Goal: Transaction & Acquisition: Purchase product/service

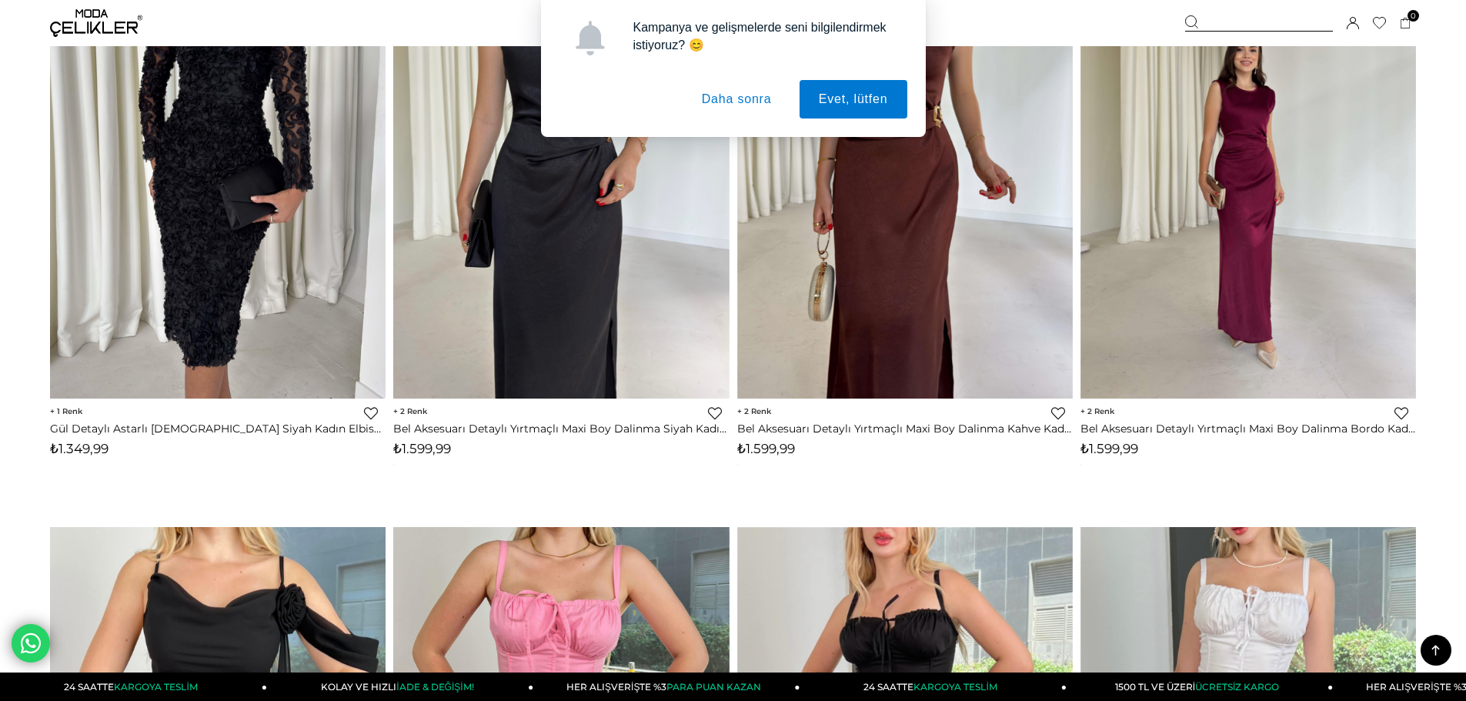
scroll to position [231, 0]
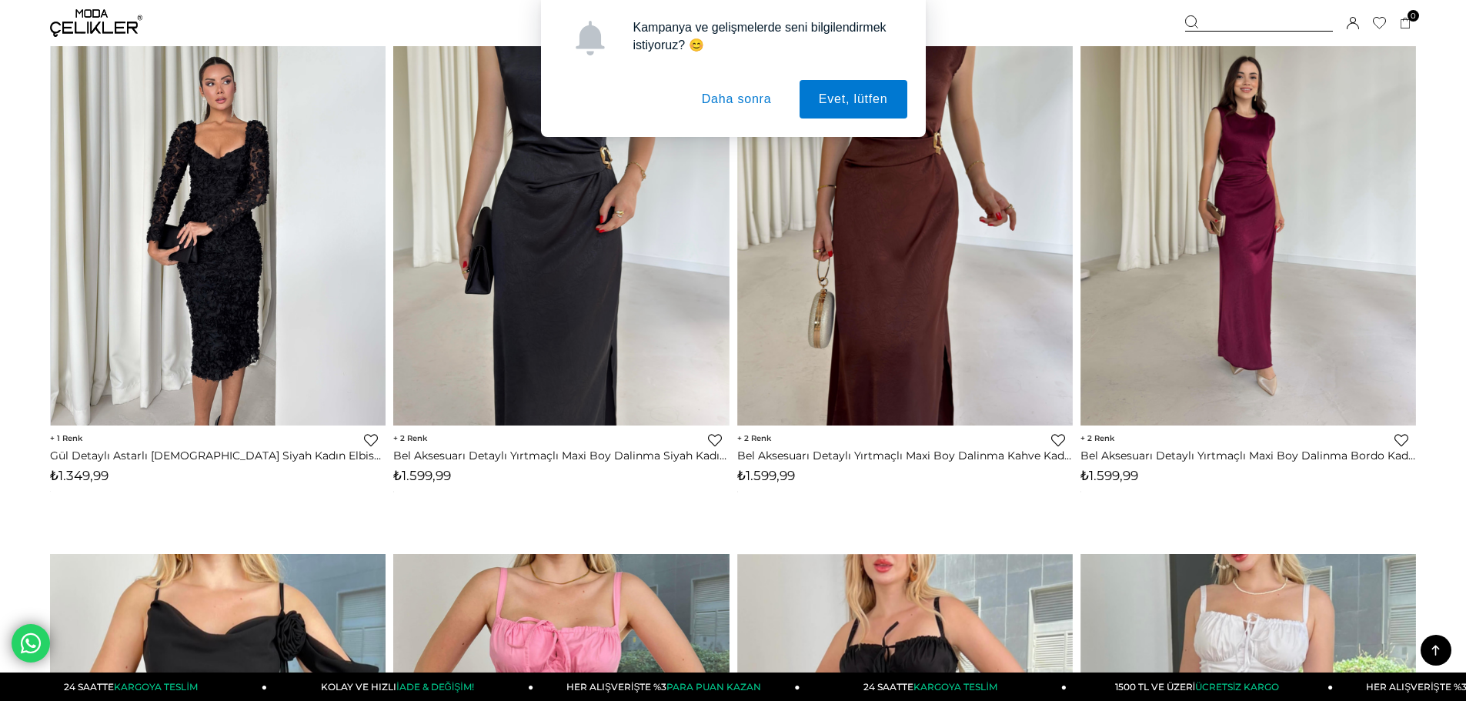
click at [239, 152] on img at bounding box center [218, 201] width 335 height 447
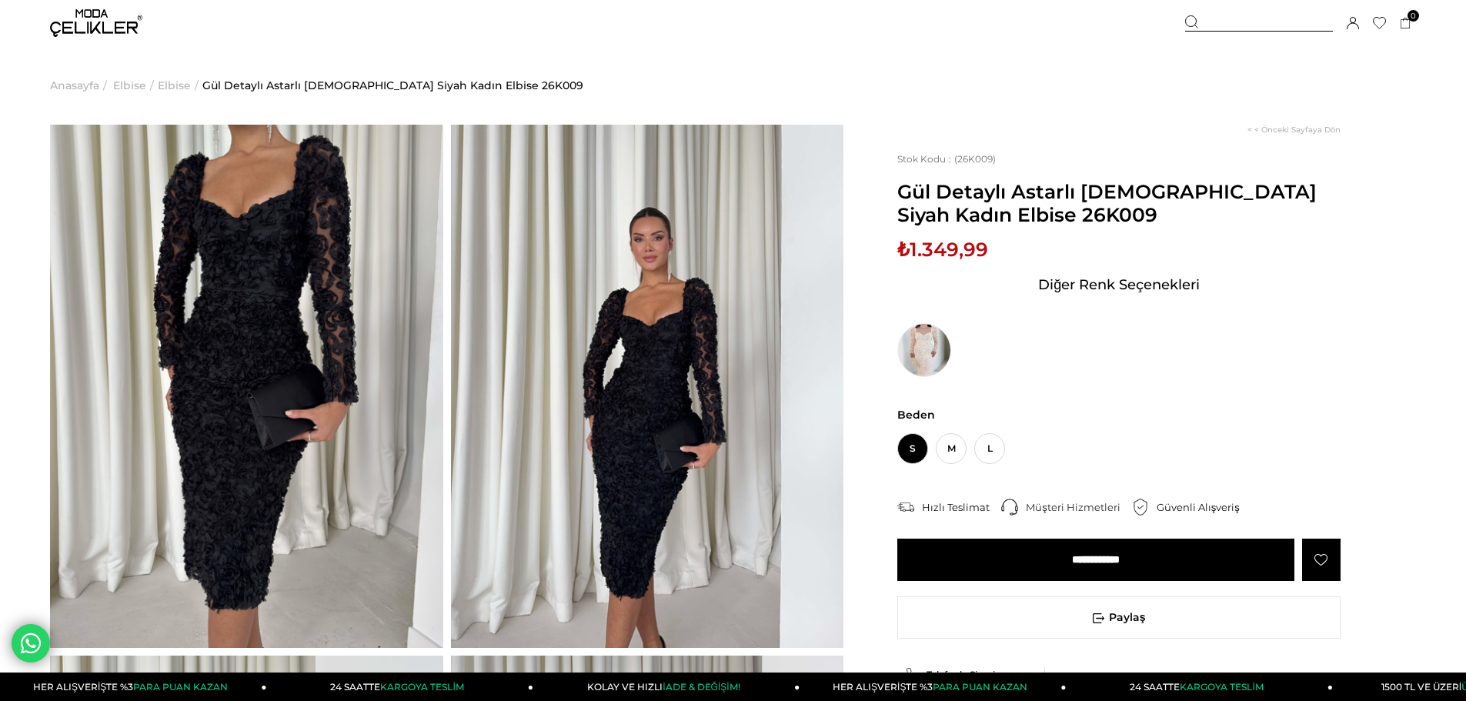
click at [235, 269] on img at bounding box center [246, 386] width 393 height 523
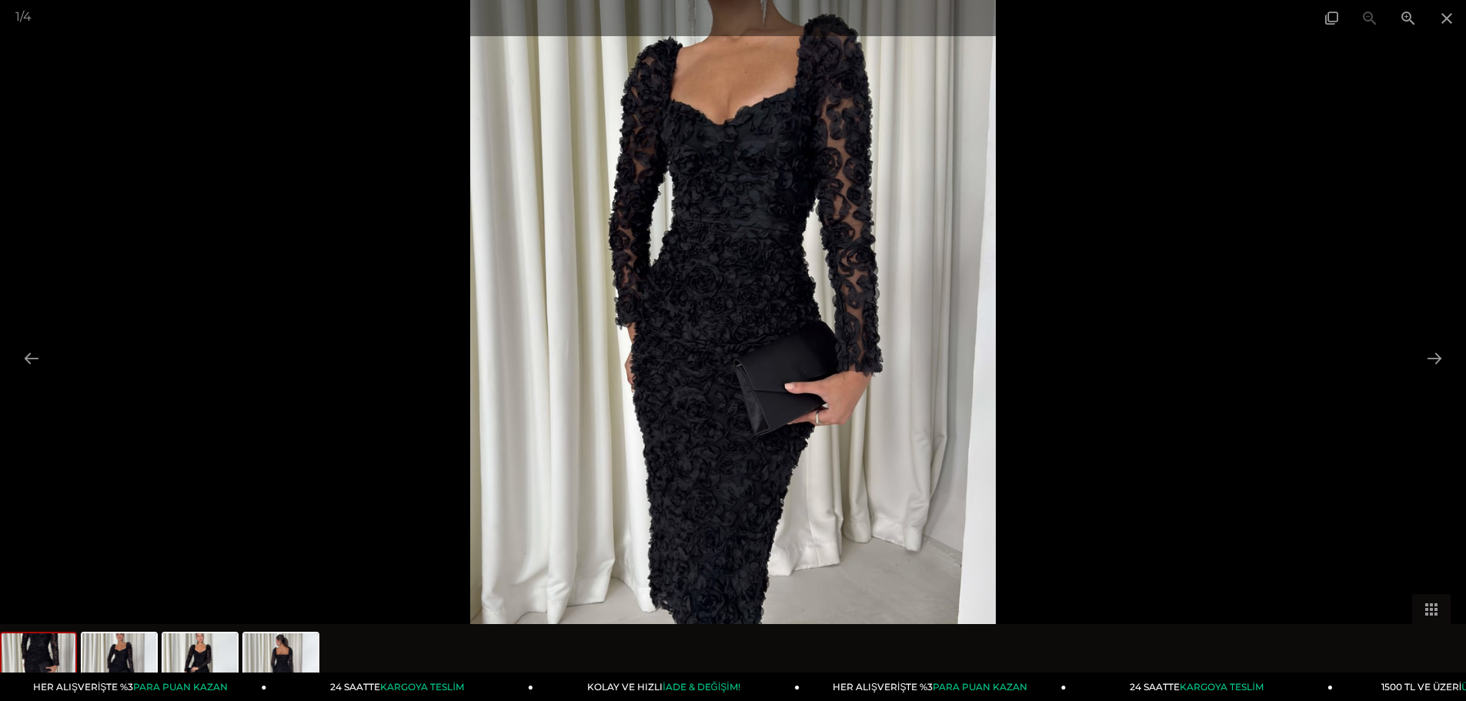
click at [782, 323] on img at bounding box center [733, 350] width 526 height 701
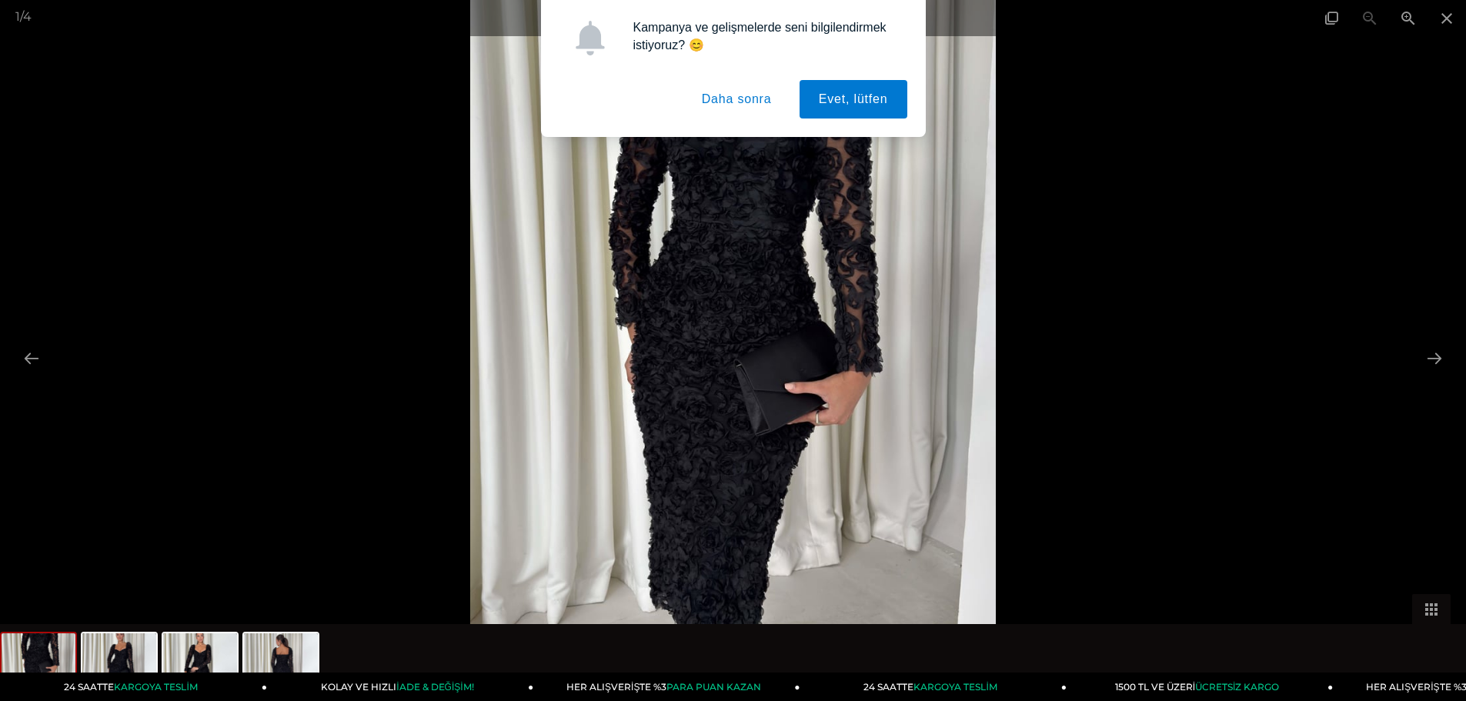
drag, startPoint x: 165, startPoint y: 299, endPoint x: 82, endPoint y: 115, distance: 201.4
click at [165, 299] on div at bounding box center [733, 350] width 1466 height 701
click at [729, 102] on button "Daha sonra" at bounding box center [736, 99] width 108 height 38
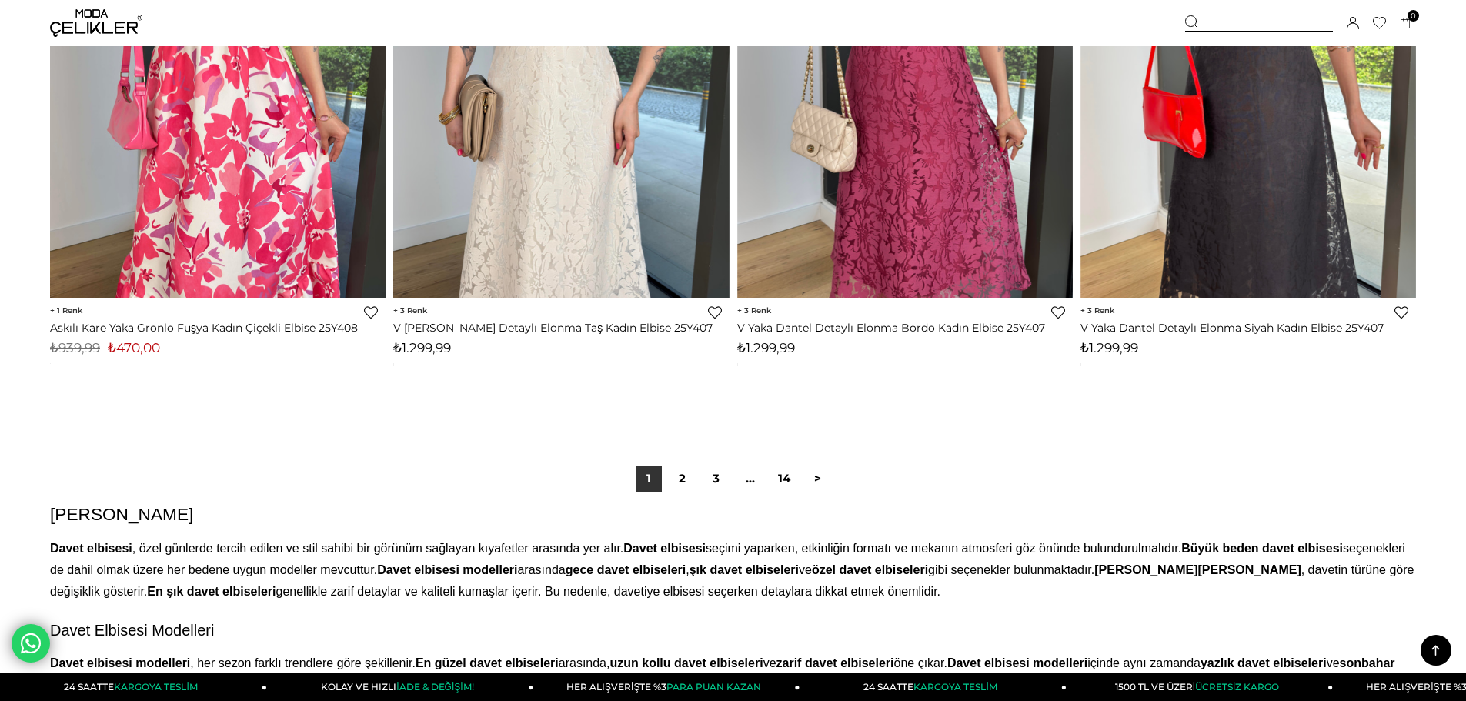
scroll to position [11444, 0]
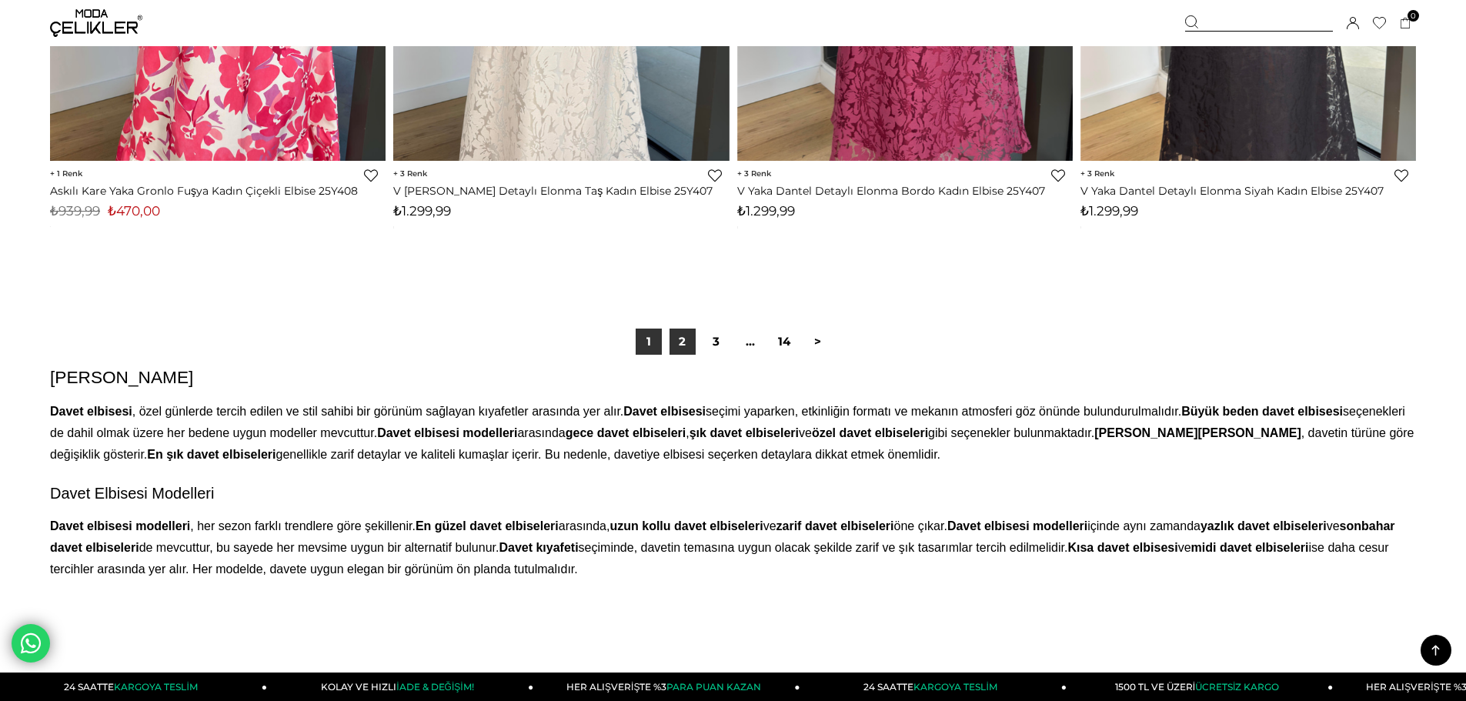
click at [684, 345] on link "2" at bounding box center [682, 342] width 26 height 26
